Goal: Information Seeking & Learning: Check status

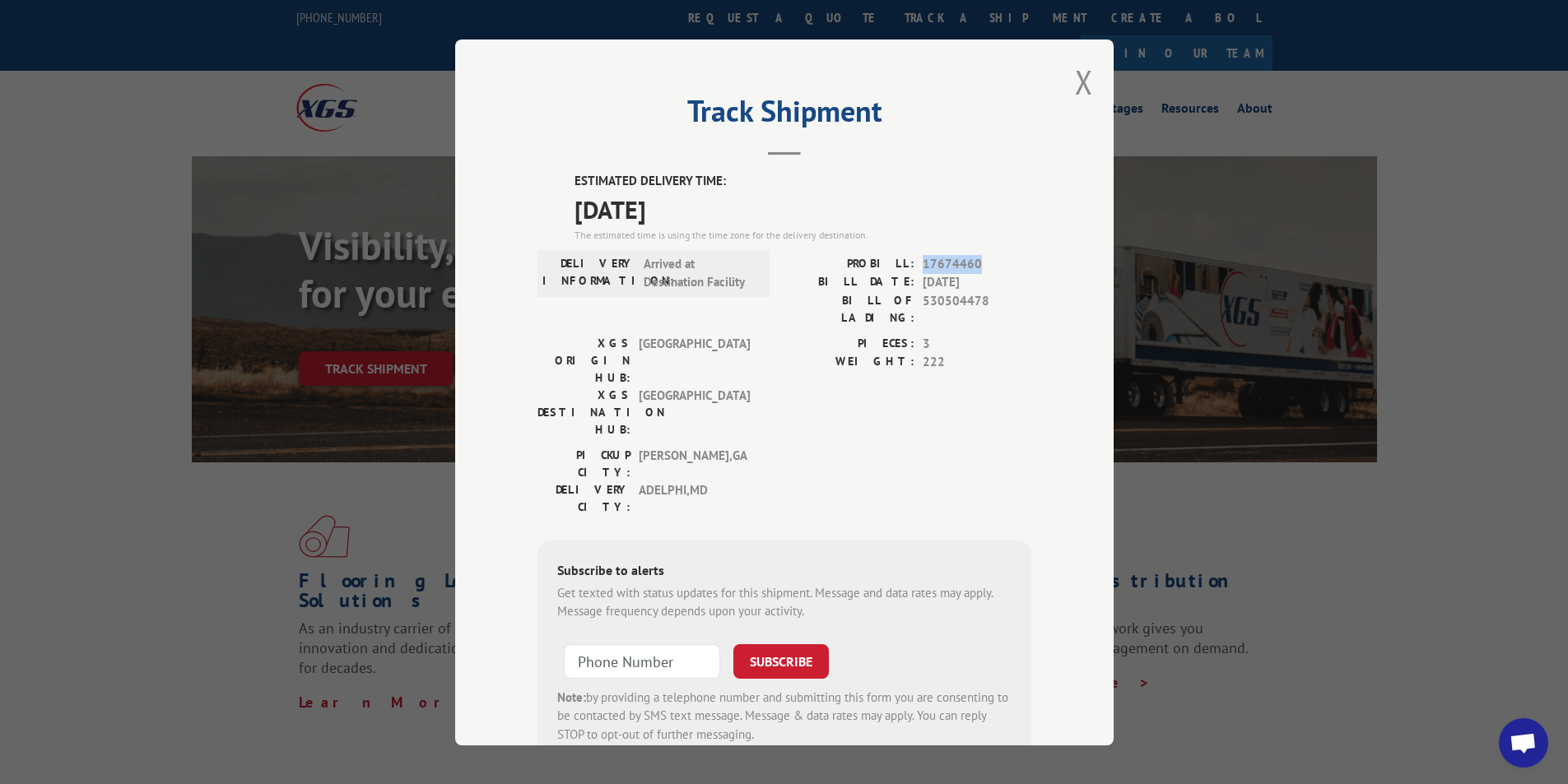
drag, startPoint x: 917, startPoint y: 265, endPoint x: 1025, endPoint y: 266, distance: 108.0
click at [1025, 266] on div "Track Shipment ESTIMATED DELIVERY TIME: [DATE] The estimated time is using the …" at bounding box center [784, 392] width 658 height 706
copy span "17674460"
click at [1080, 78] on button "Close modal" at bounding box center [1084, 82] width 18 height 44
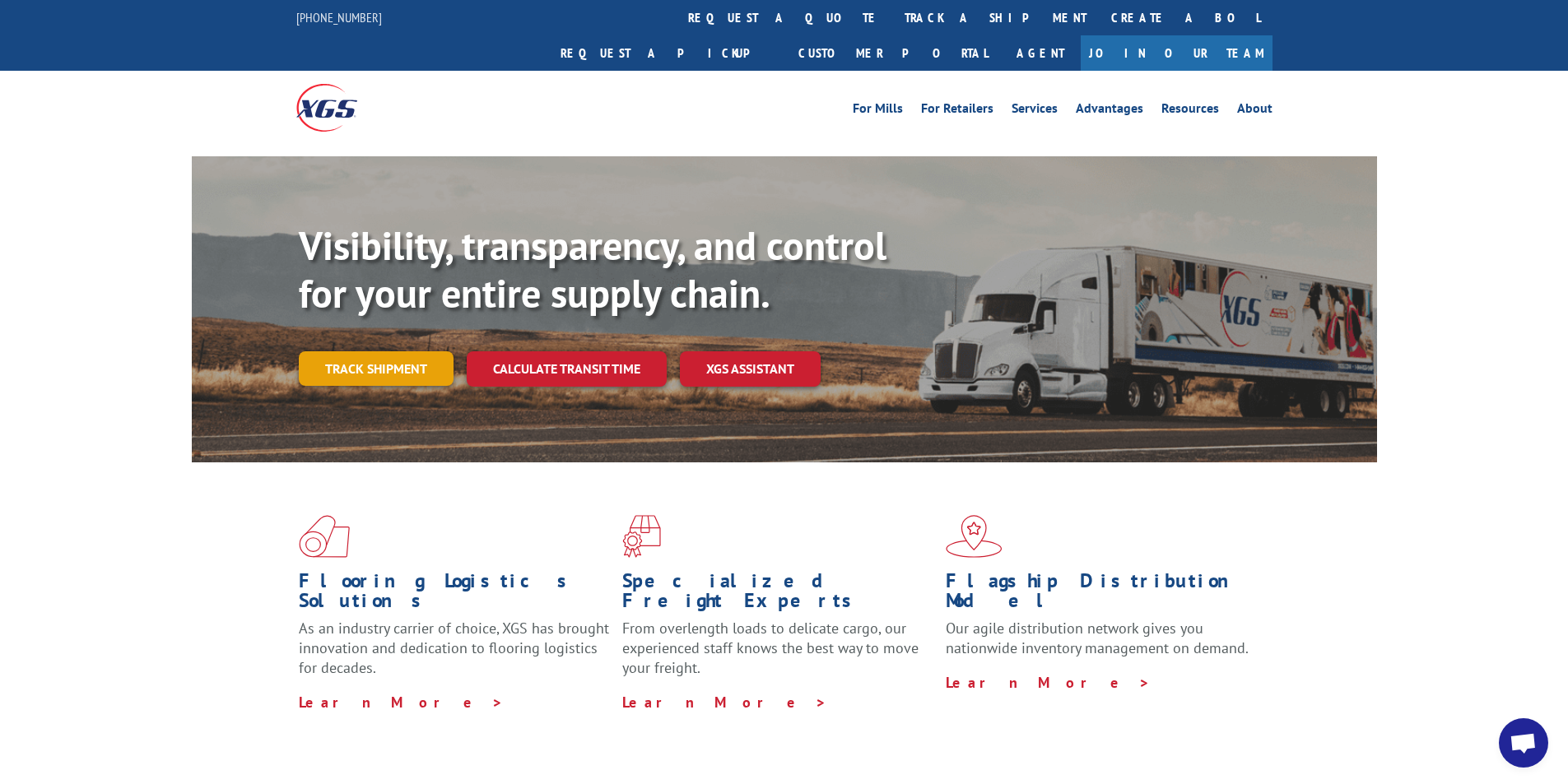
click at [433, 352] on link "Track shipment" at bounding box center [376, 369] width 155 height 35
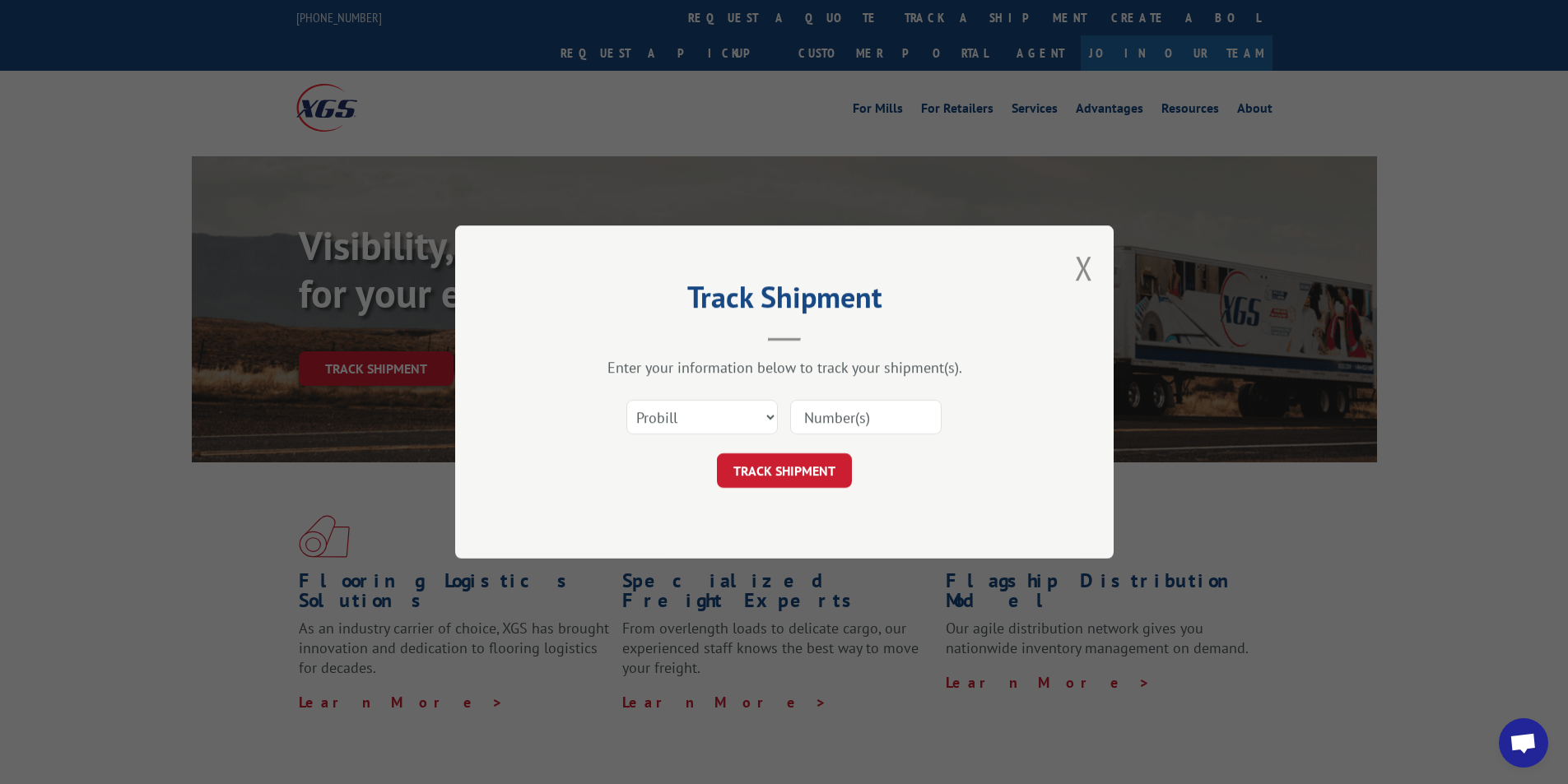
click at [825, 421] on input at bounding box center [866, 418] width 152 height 35
paste input "17674460"
type input "17674460"
click at [798, 473] on button "TRACK SHIPMENT" at bounding box center [784, 471] width 135 height 35
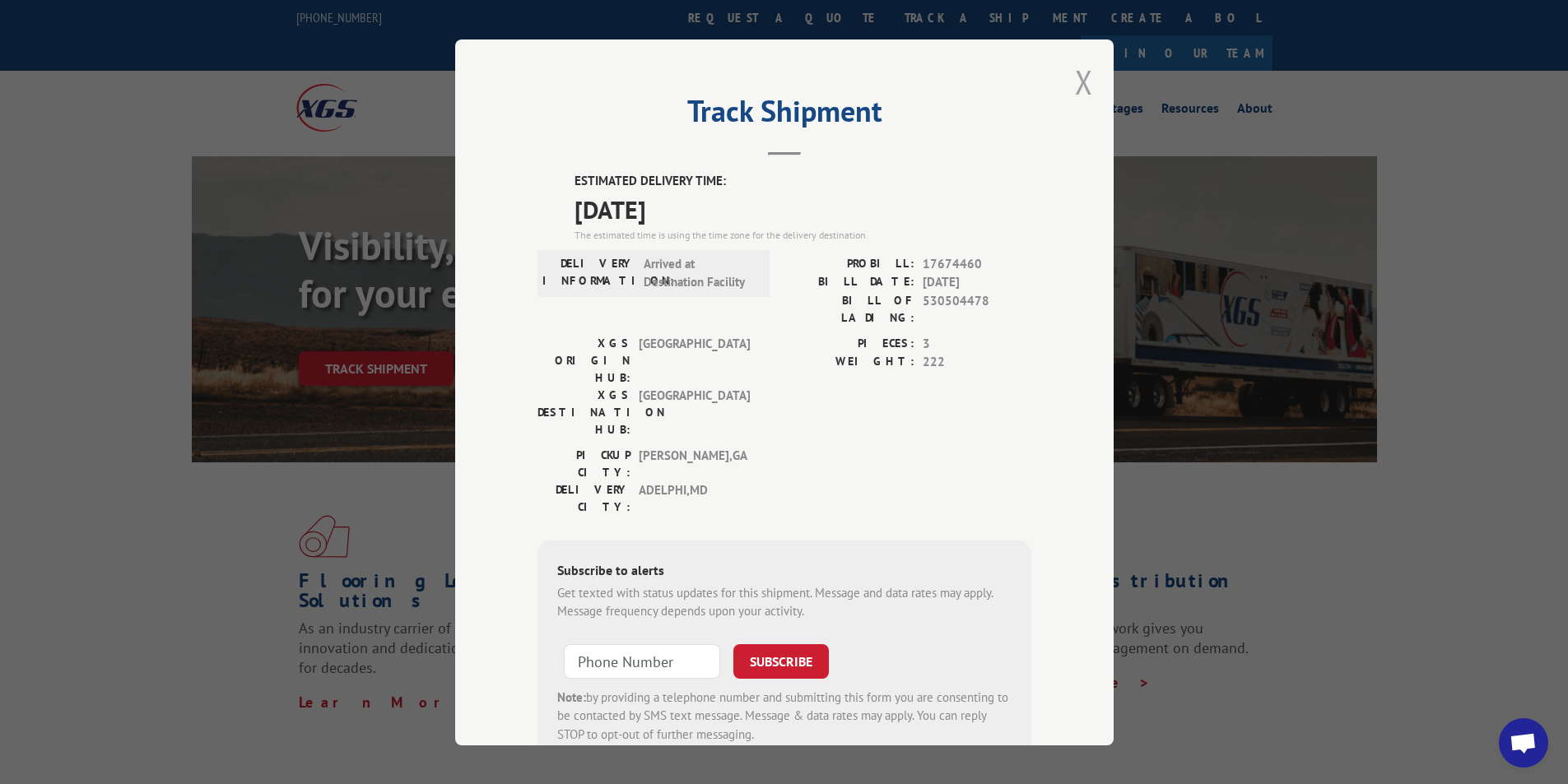
click at [1079, 80] on button "Close modal" at bounding box center [1084, 82] width 18 height 44
click at [1079, 102] on li "Advantages" at bounding box center [1109, 111] width 86 height 18
